Goal: Navigation & Orientation: Find specific page/section

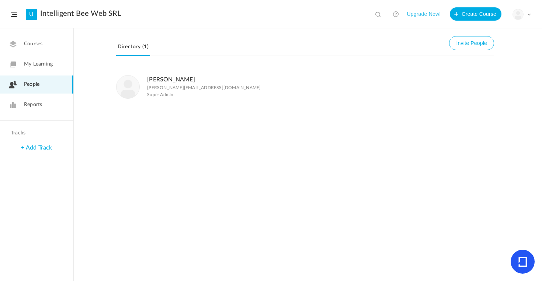
click at [38, 62] on span "My Learning" at bounding box center [38, 64] width 29 height 8
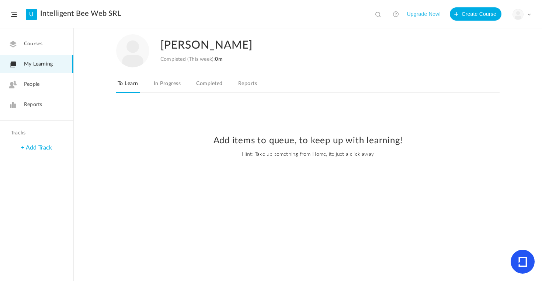
click at [521, 13] on img at bounding box center [518, 14] width 10 height 10
click at [17, 15] on header "U Intelligent Bee Web SRL View all No results Upgrade Now! Create Course My Pro…" at bounding box center [271, 14] width 542 height 28
click at [15, 14] on span at bounding box center [14, 14] width 6 height 5
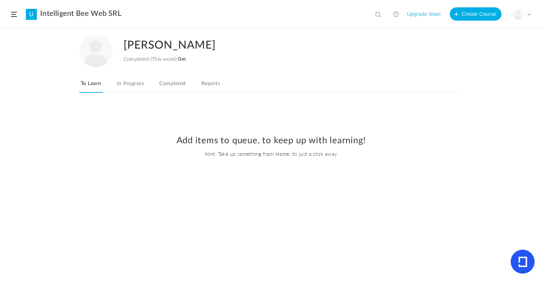
click at [15, 14] on span at bounding box center [14, 14] width 6 height 5
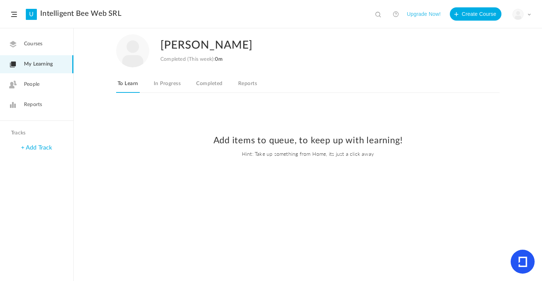
click at [33, 86] on span "People" at bounding box center [31, 85] width 15 height 8
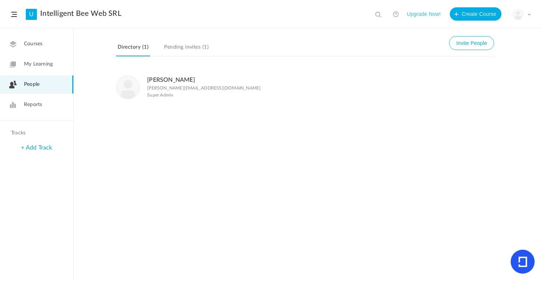
click at [194, 46] on link "Pending invites (1)" at bounding box center [187, 49] width 48 height 14
